Goal: Task Accomplishment & Management: Use online tool/utility

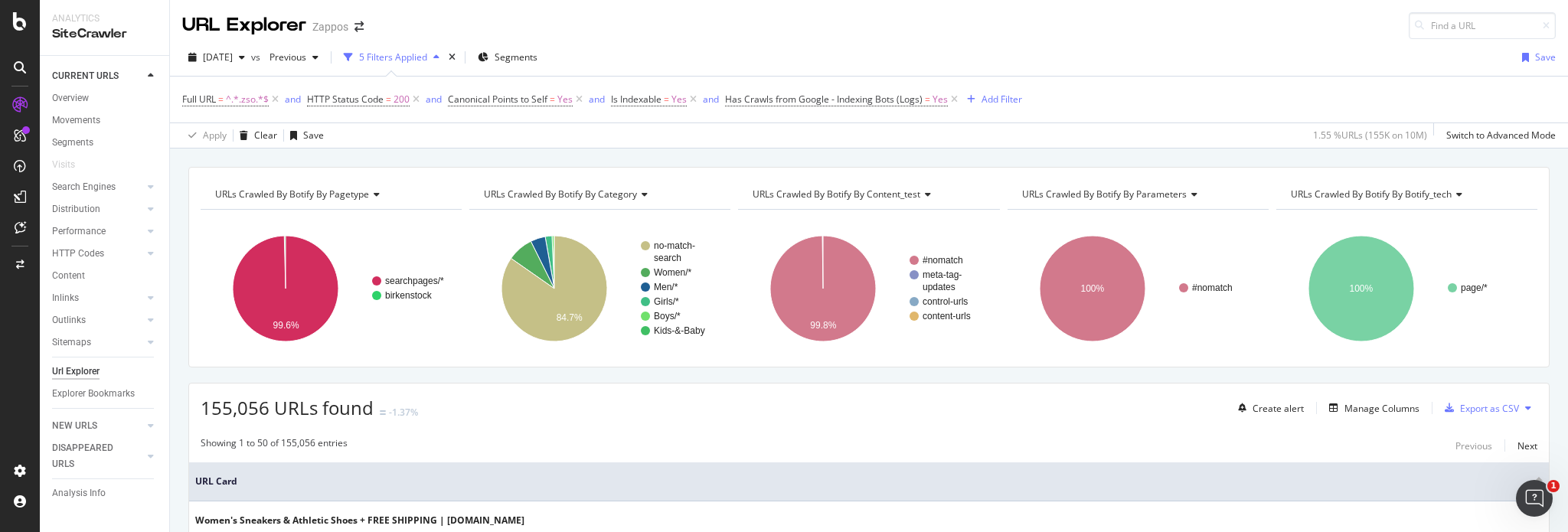
click at [1122, 76] on div "Full URL = ^.*.zso.*$ and HTTP Status Code = 200 and Canonical Points to Self =…" at bounding box center [869, 112] width 1398 height 72
click at [990, 100] on div "Add Filter" at bounding box center [1001, 99] width 41 height 13
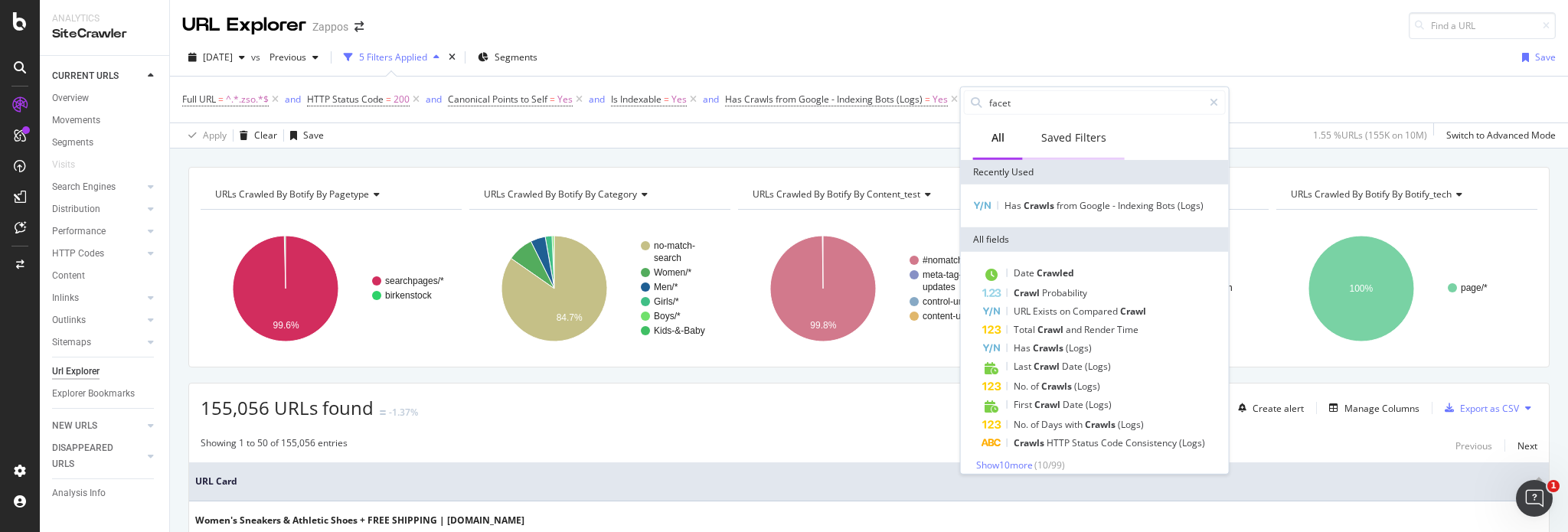
type input "facets"
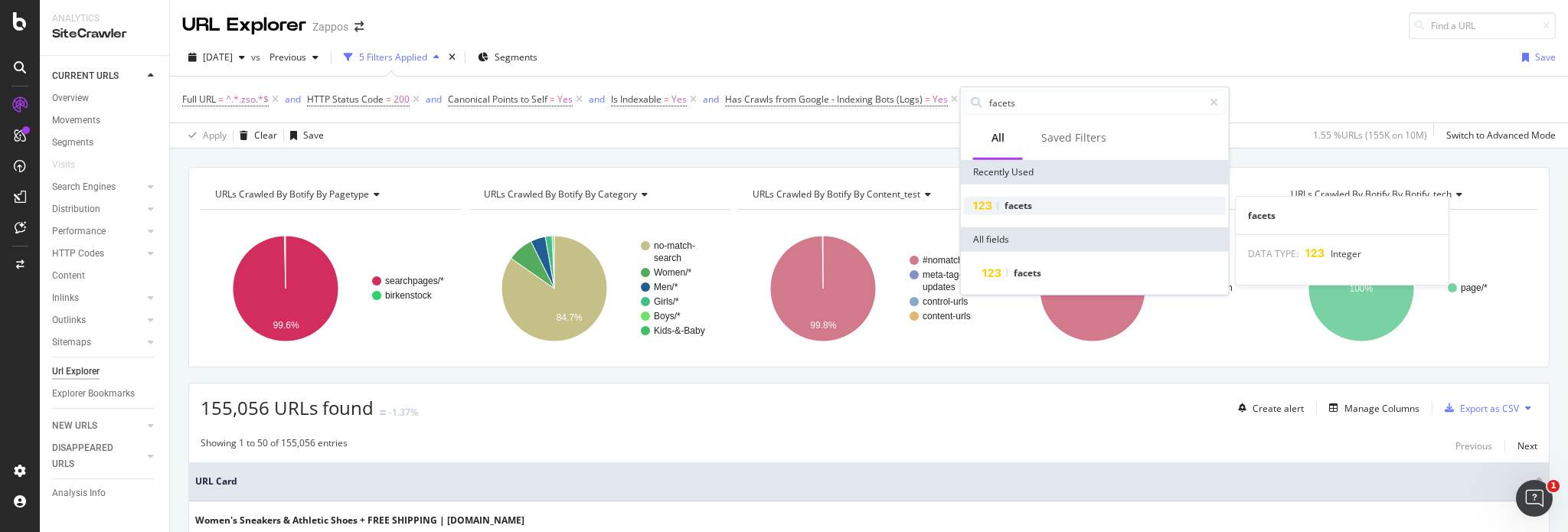
click at [1008, 208] on span "facets" at bounding box center [1018, 206] width 27 height 13
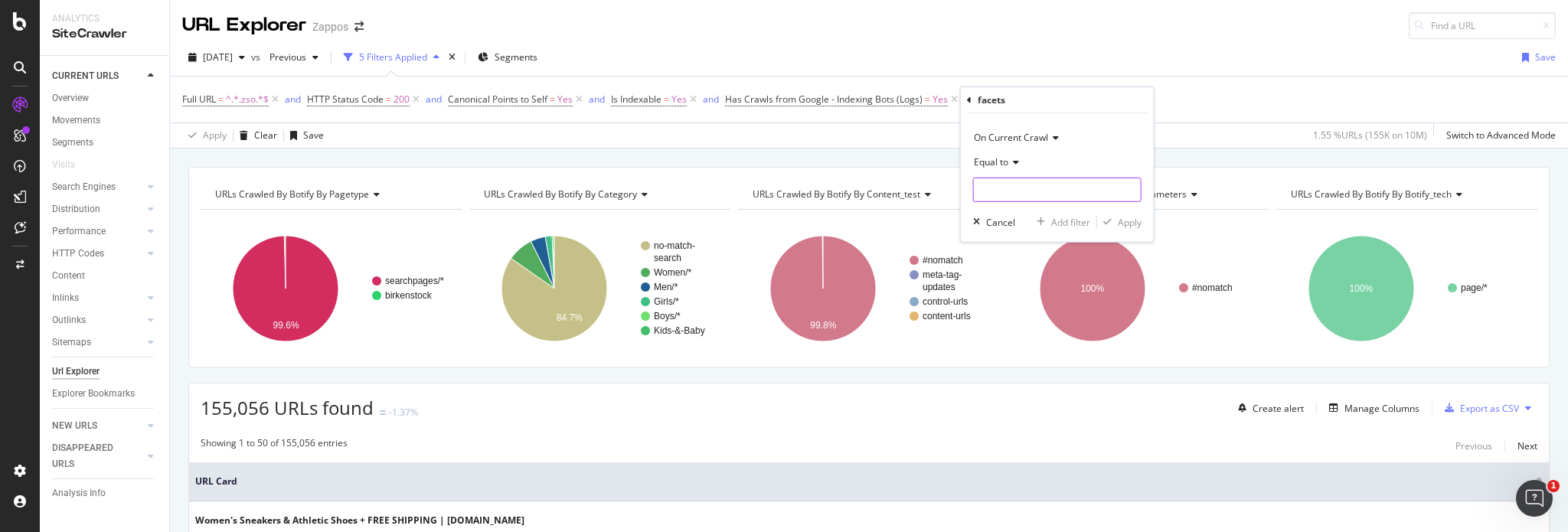
click at [1018, 193] on input "number" at bounding box center [1057, 189] width 168 height 24
type input "5"
click at [1124, 219] on div "Apply" at bounding box center [1129, 222] width 24 height 13
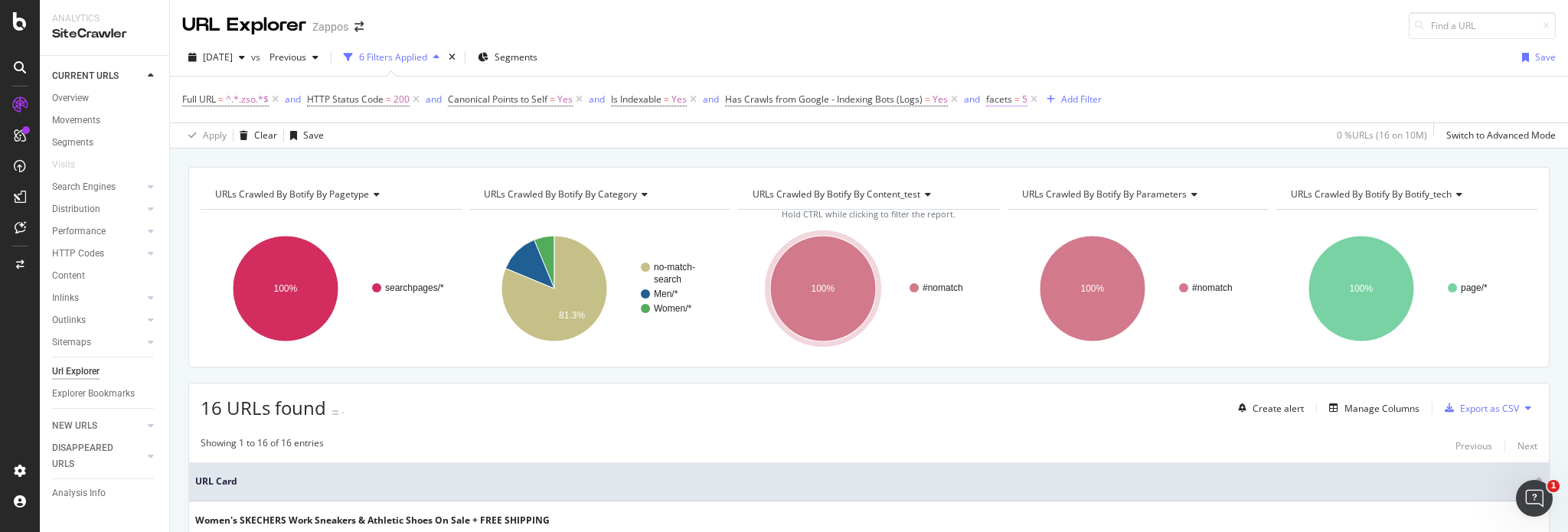
click at [1004, 99] on span "facets" at bounding box center [999, 99] width 26 height 13
click at [1038, 162] on icon at bounding box center [1039, 159] width 11 height 9
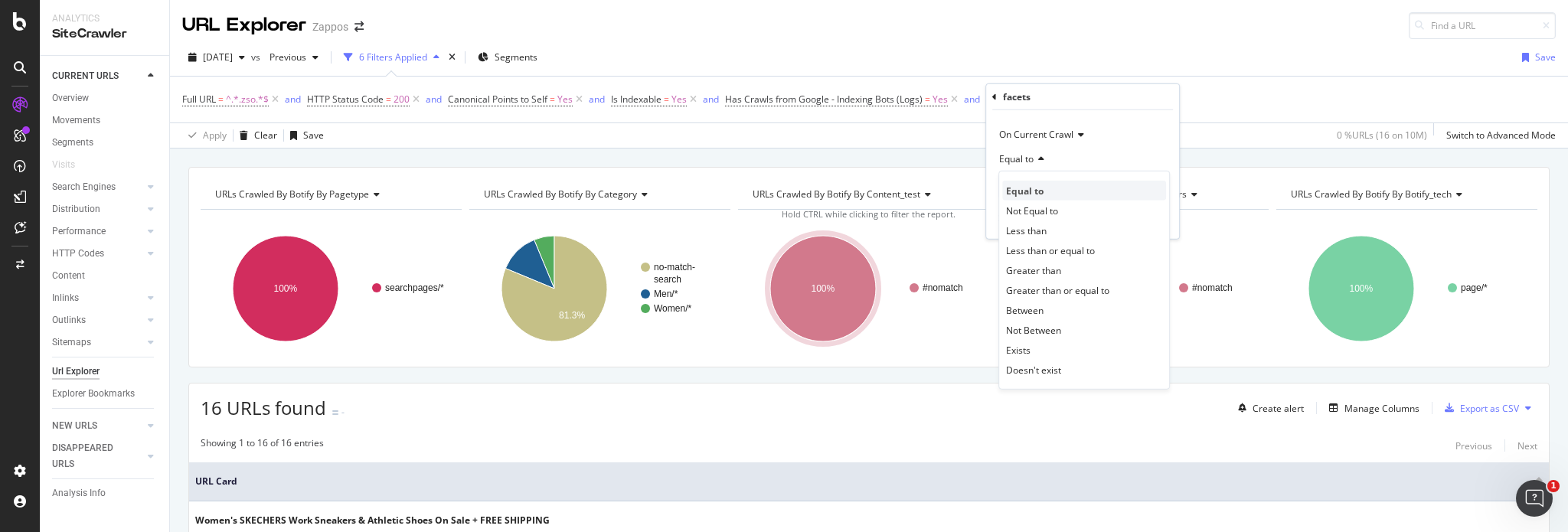
click at [1040, 184] on span "Equal to" at bounding box center [1025, 191] width 37 height 13
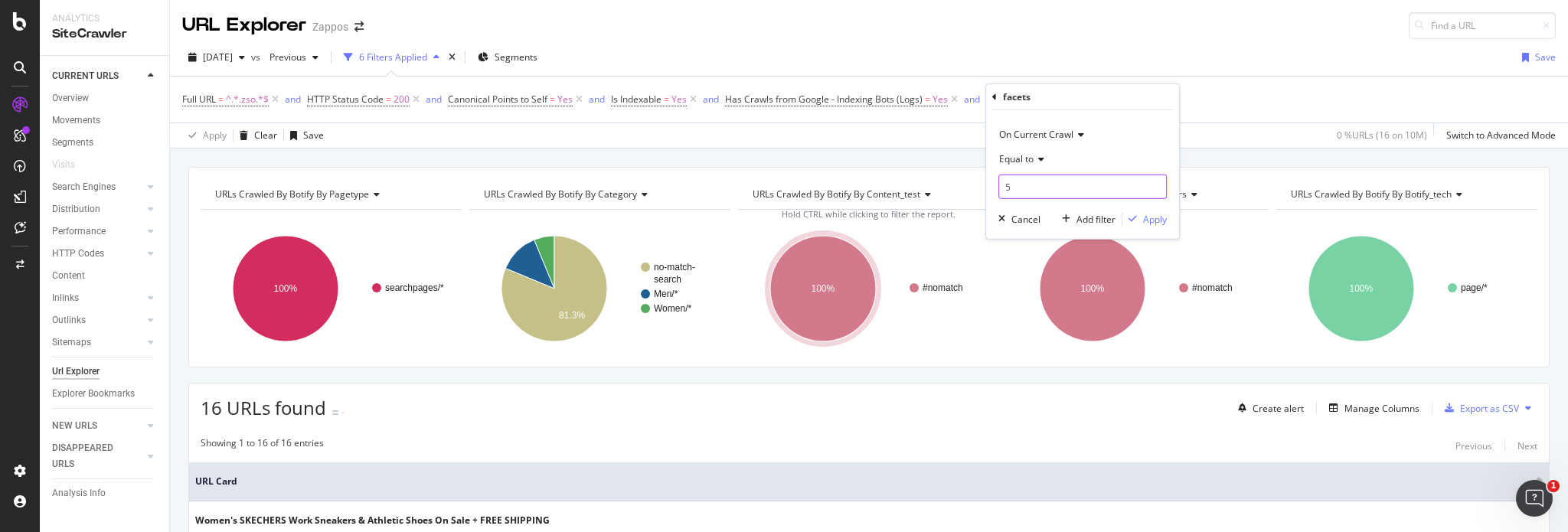
click at [1056, 184] on input "5" at bounding box center [1083, 186] width 168 height 24
type input "4"
click at [1147, 216] on div "Apply" at bounding box center [1154, 219] width 24 height 13
